Goal: Check status: Check status

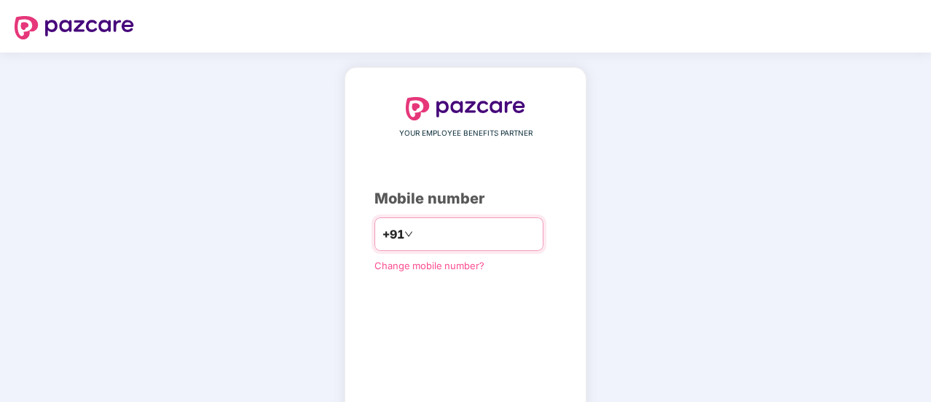
click at [426, 240] on input "number" at bounding box center [476, 233] width 120 height 23
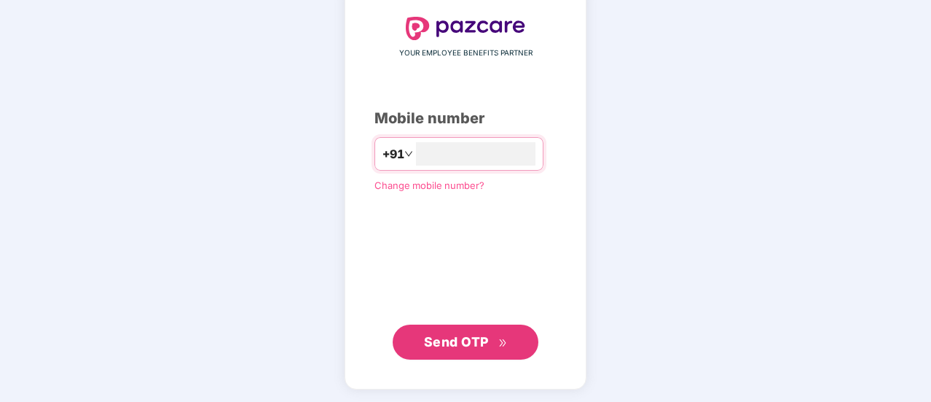
type input "**********"
click at [445, 337] on span "Send OTP" at bounding box center [456, 340] width 65 height 15
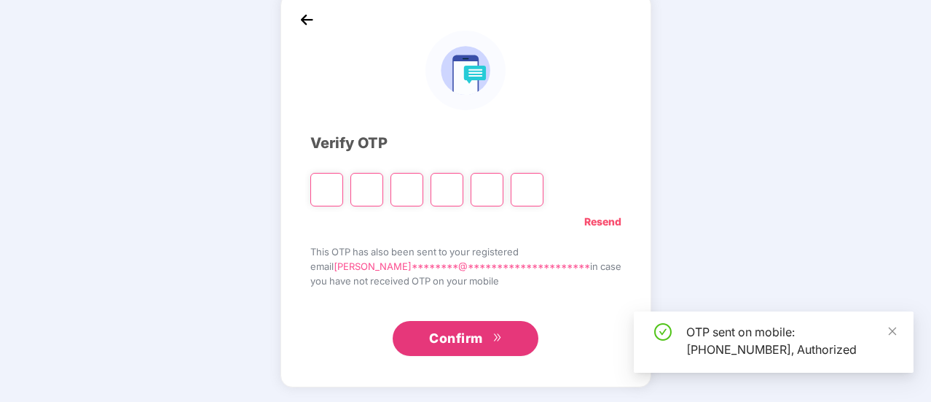
scroll to position [73, 0]
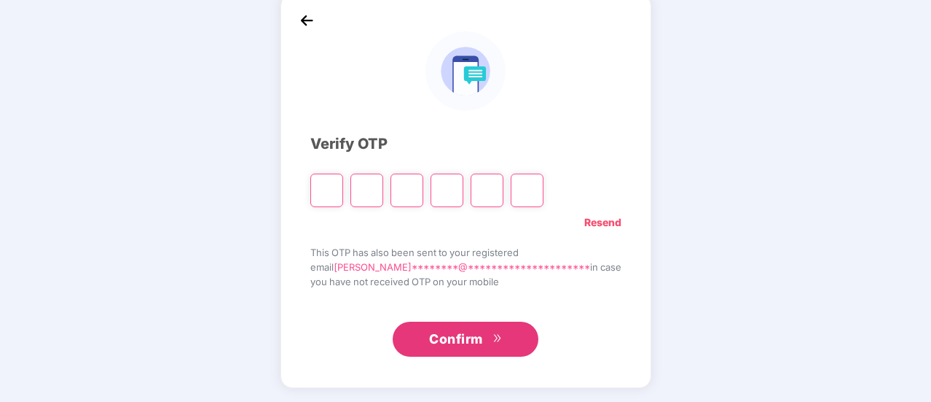
type input "*"
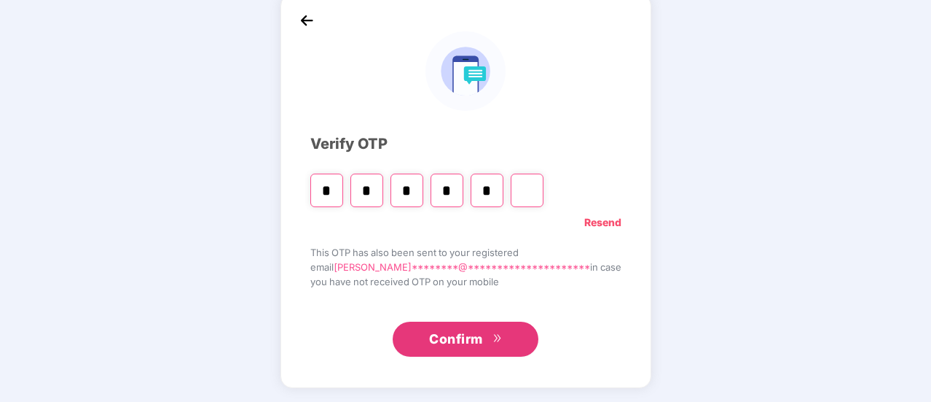
type input "*"
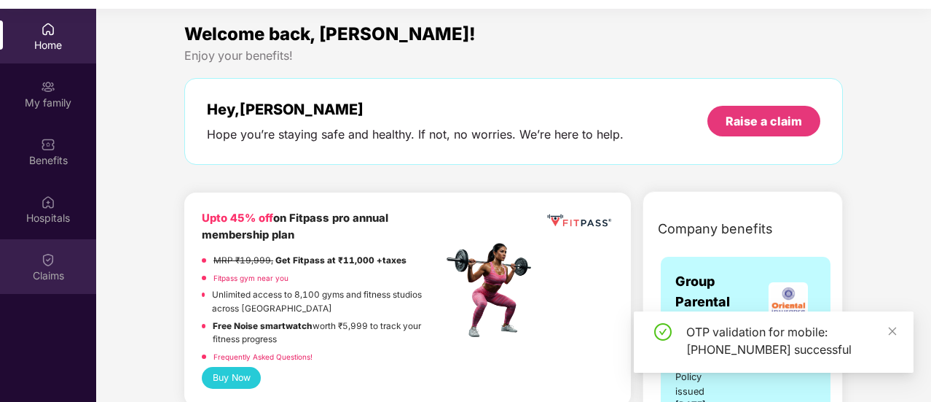
click at [42, 266] on div "Claims" at bounding box center [48, 266] width 96 height 55
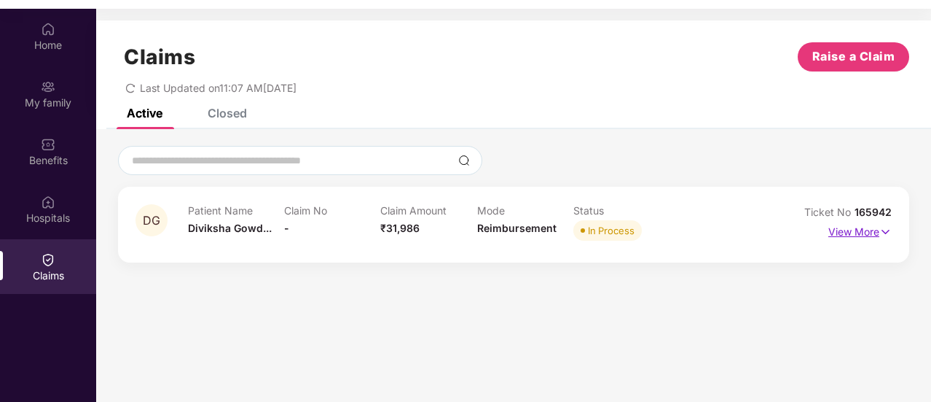
click at [851, 228] on p "View More" at bounding box center [860, 230] width 63 height 20
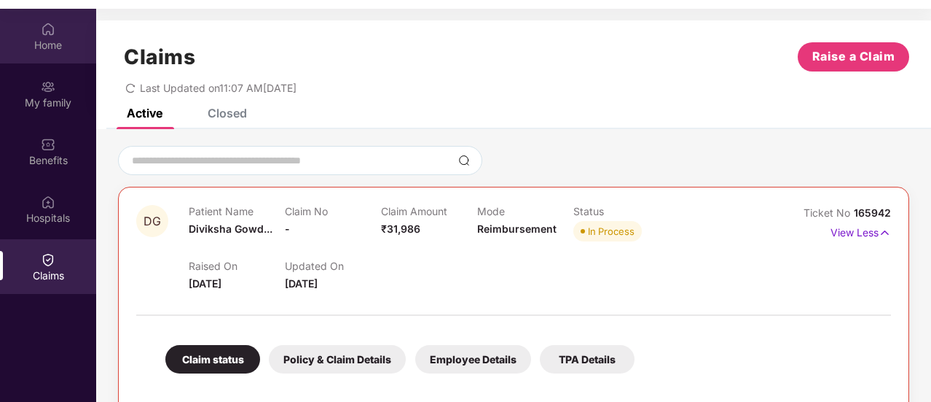
click at [58, 47] on div "Home" at bounding box center [48, 45] width 96 height 15
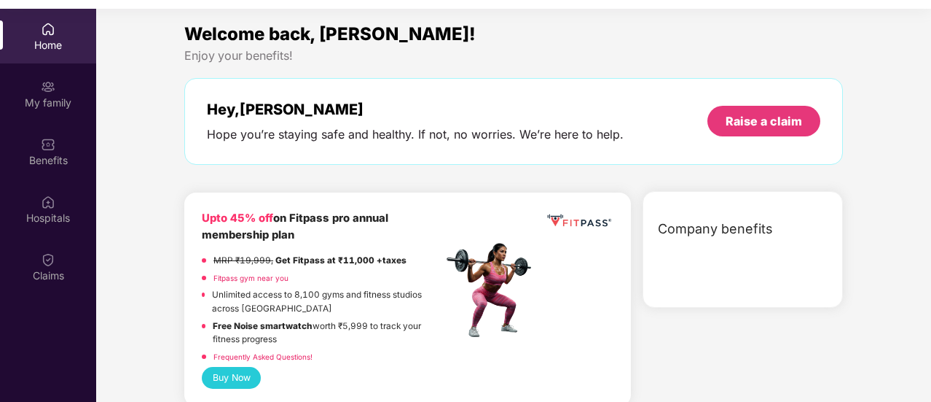
drag, startPoint x: 716, startPoint y: 250, endPoint x: 497, endPoint y: 224, distance: 220.2
click at [713, 250] on div at bounding box center [745, 256] width 193 height 17
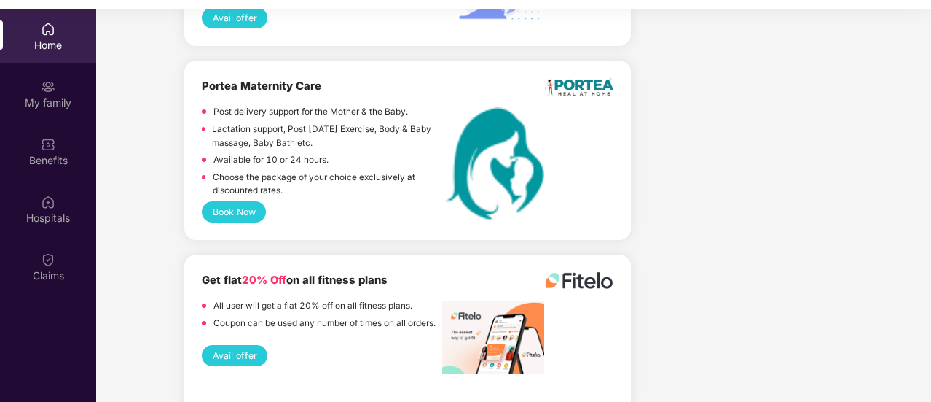
scroll to position [1221, 0]
